Goal: Task Accomplishment & Management: Complete application form

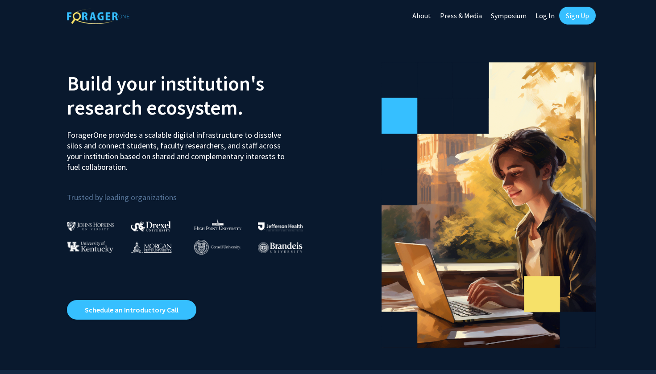
click at [543, 15] on link "Log In" at bounding box center [545, 15] width 28 height 31
select select
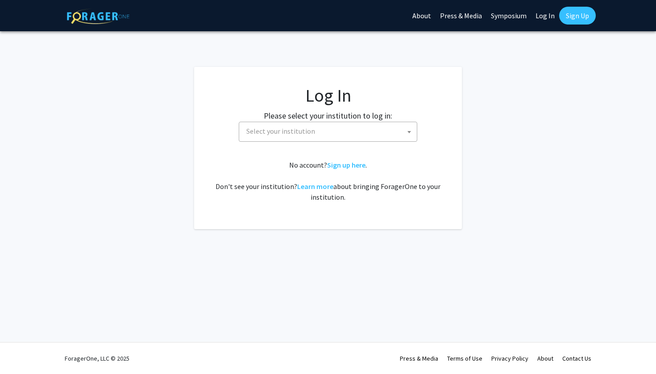
click at [327, 143] on fg-card-body "Log In Please select your institution to log in: [GEOGRAPHIC_DATA] [GEOGRAPHIC_…" at bounding box center [328, 148] width 232 height 127
click at [319, 130] on span "Select your institution" at bounding box center [330, 131] width 174 height 18
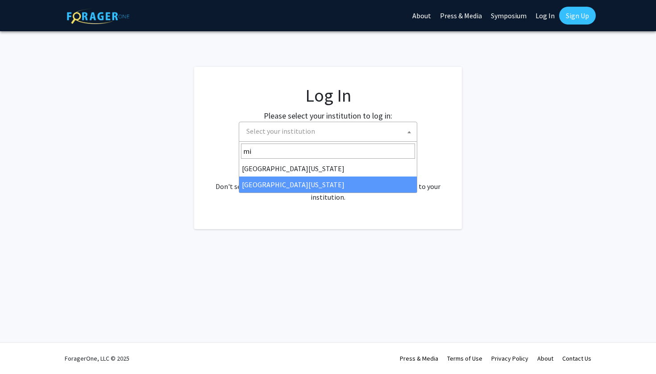
type input "mi"
select select "33"
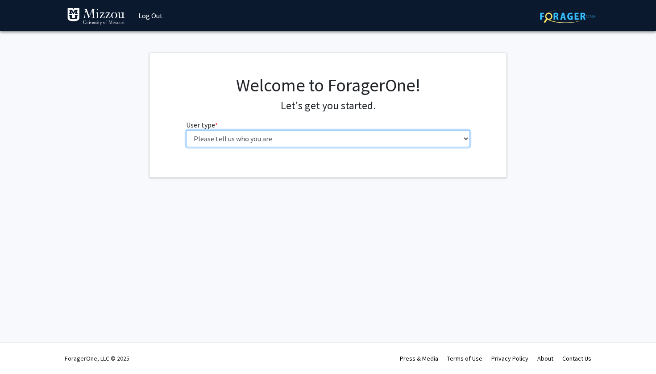
select select "1: undergrad"
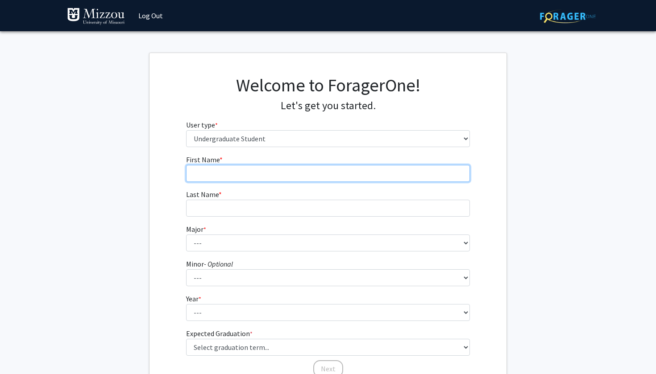
click at [250, 174] on input "First Name * required" at bounding box center [328, 173] width 284 height 17
type input "Skylar"
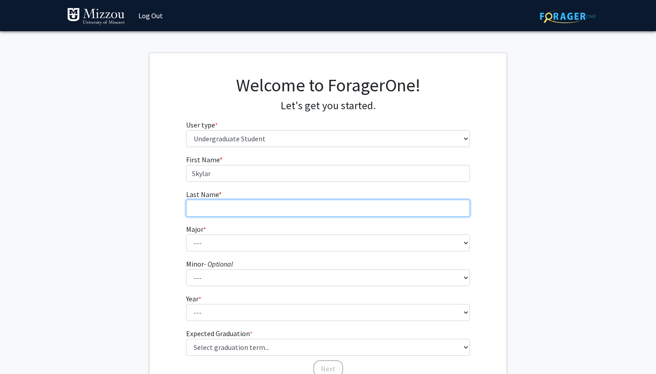
click at [226, 208] on input "Last Name * required" at bounding box center [328, 208] width 284 height 17
type input "[PERSON_NAME]"
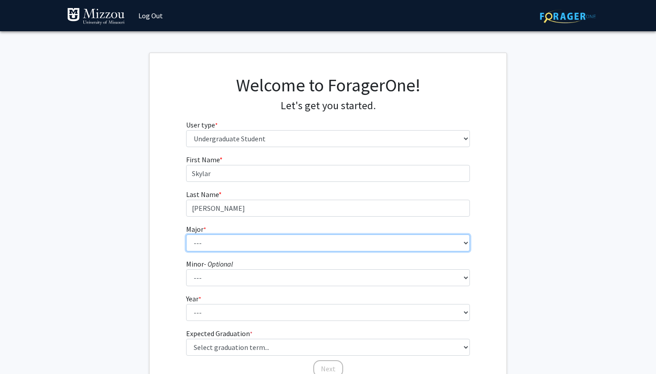
select select "17: 2505"
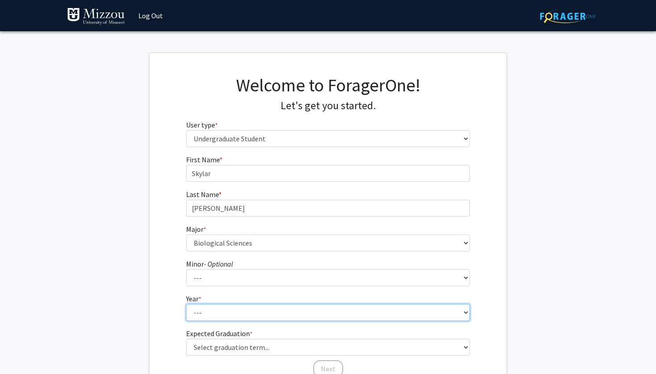
select select "3: junior"
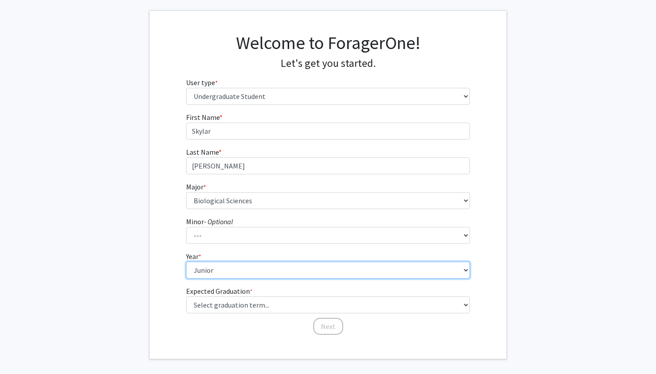
scroll to position [43, 0]
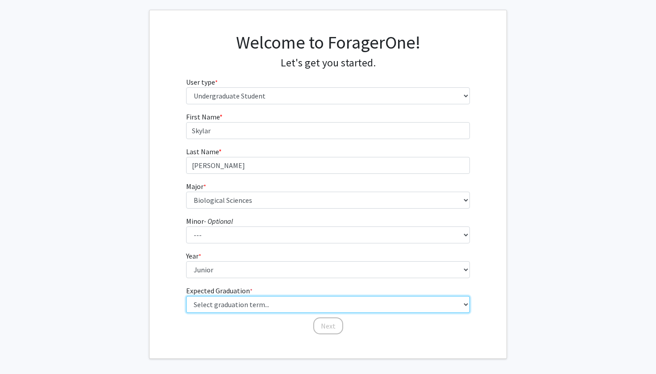
select select "9: spring_2027"
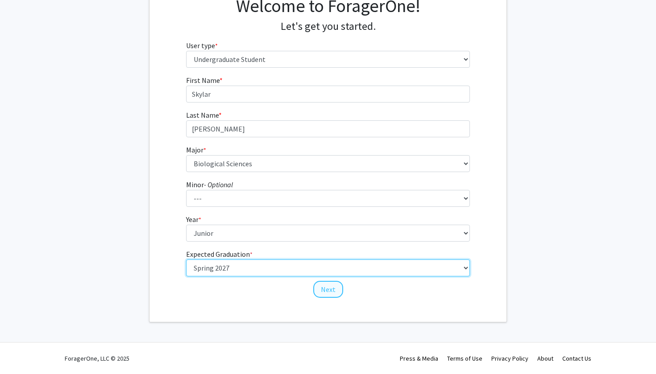
scroll to position [79, 0]
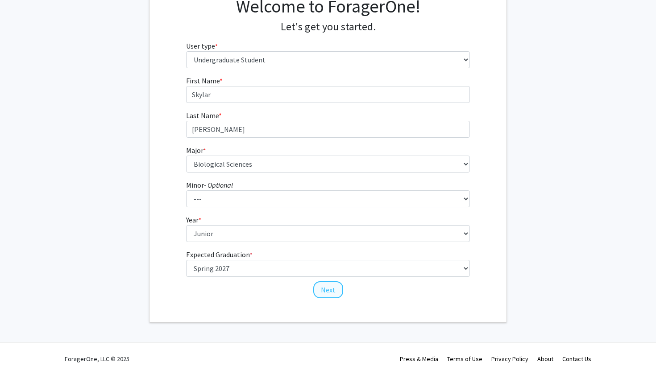
click at [320, 287] on button "Next" at bounding box center [328, 290] width 30 height 17
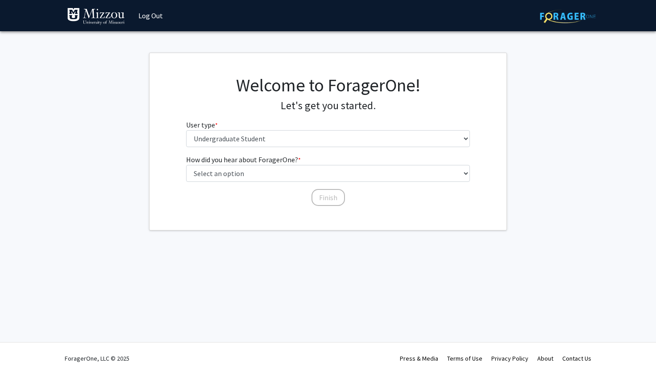
scroll to position [0, 0]
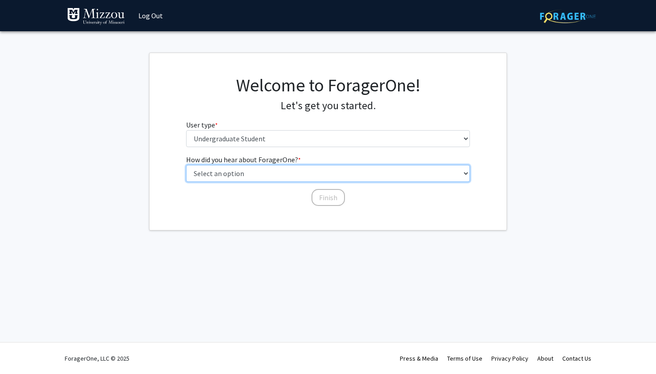
select select "4: university_email"
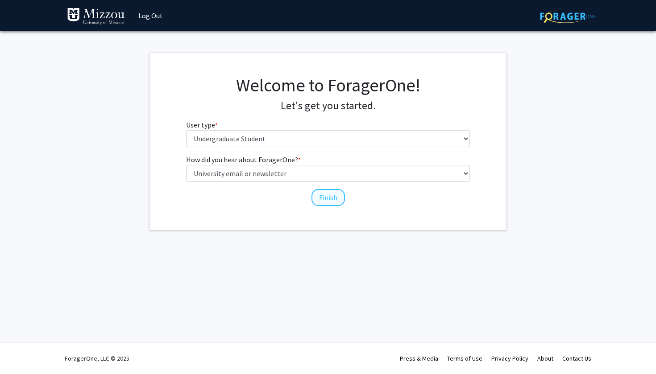
click at [323, 195] on button "Finish" at bounding box center [328, 197] width 33 height 17
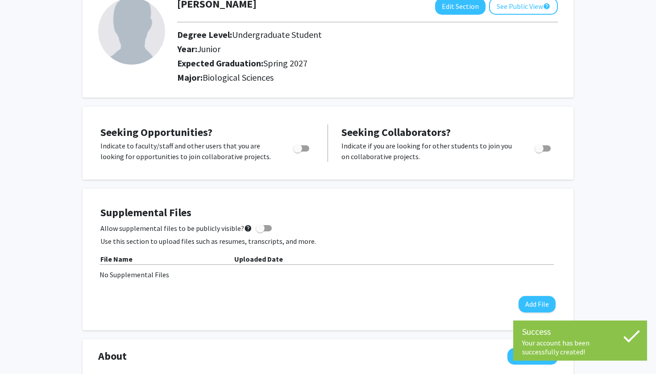
scroll to position [67, 0]
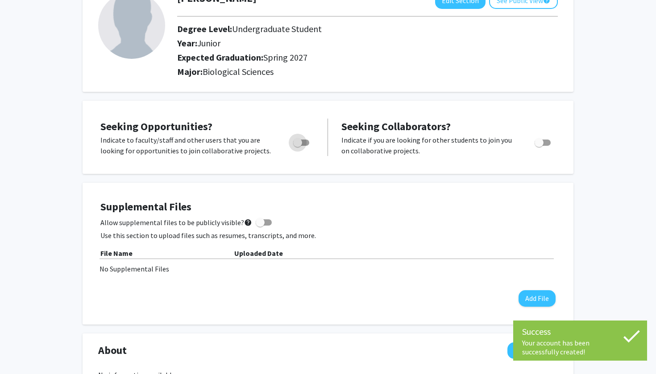
click at [299, 143] on span "Toggle" at bounding box center [297, 142] width 9 height 9
click at [298, 146] on input "Are you actively seeking opportunities?" at bounding box center [297, 146] width 0 height 0
checkbox input "true"
click at [549, 141] on label "Toggle" at bounding box center [541, 142] width 20 height 11
click at [539, 146] on input "Would you like to receive other student requests to work with you?" at bounding box center [539, 146] width 0 height 0
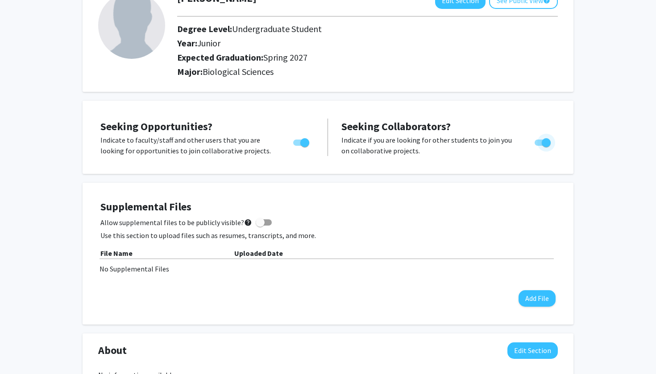
click at [541, 142] on span "Toggle" at bounding box center [543, 143] width 16 height 6
click at [539, 146] on input "Would you like to receive other student requests to work with you?" at bounding box center [539, 146] width 0 height 0
checkbox input "false"
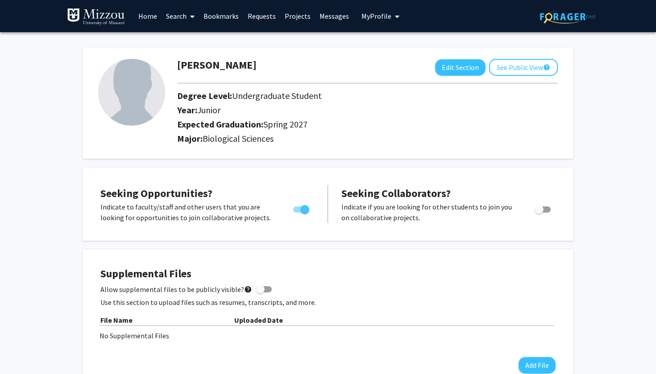
scroll to position [0, 0]
click at [140, 17] on link "Home" at bounding box center [148, 15] width 28 height 31
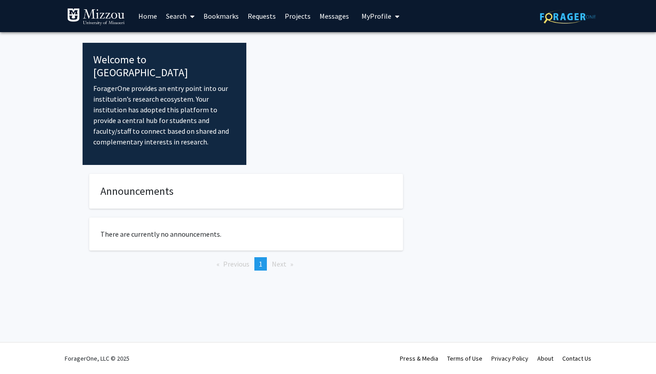
click at [183, 17] on link "Search" at bounding box center [180, 15] width 37 height 31
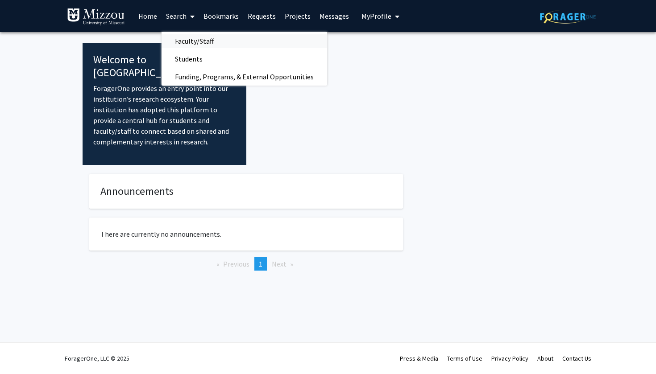
click at [197, 43] on span "Faculty/Staff" at bounding box center [195, 41] width 66 height 18
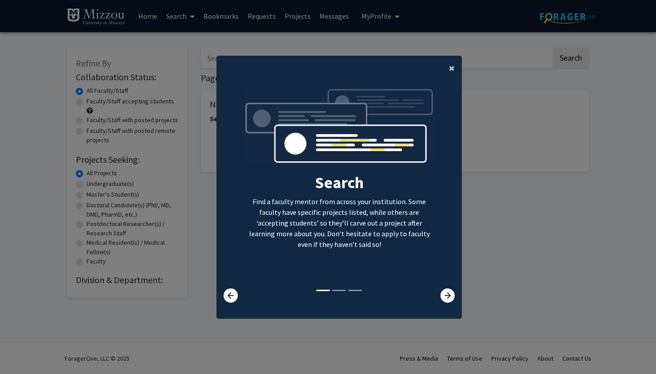
click at [444, 68] on button "×" at bounding box center [452, 68] width 20 height 25
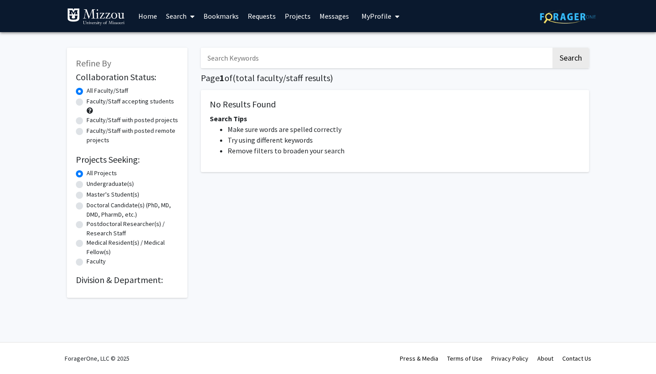
click at [233, 15] on link "Bookmarks" at bounding box center [221, 15] width 44 height 31
